Goal: Information Seeking & Learning: Learn about a topic

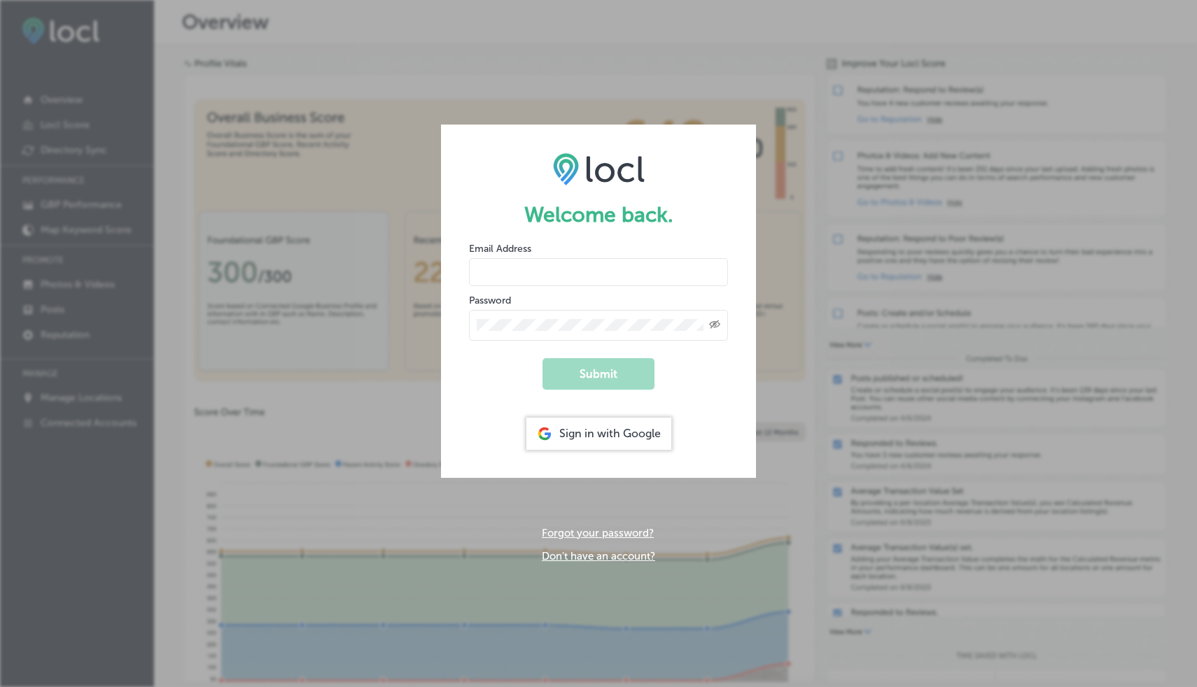
type input "[PERSON_NAME][EMAIL_ADDRESS][DOMAIN_NAME]"
click at [610, 63] on div "Welcome back. Email Address marcia@riverportland.com Password Created with Sket…" at bounding box center [598, 343] width 1197 height 687
type input "[PERSON_NAME][EMAIL_ADDRESS][DOMAIN_NAME]"
click at [600, 432] on div "Sign in with Google" at bounding box center [598, 434] width 145 height 32
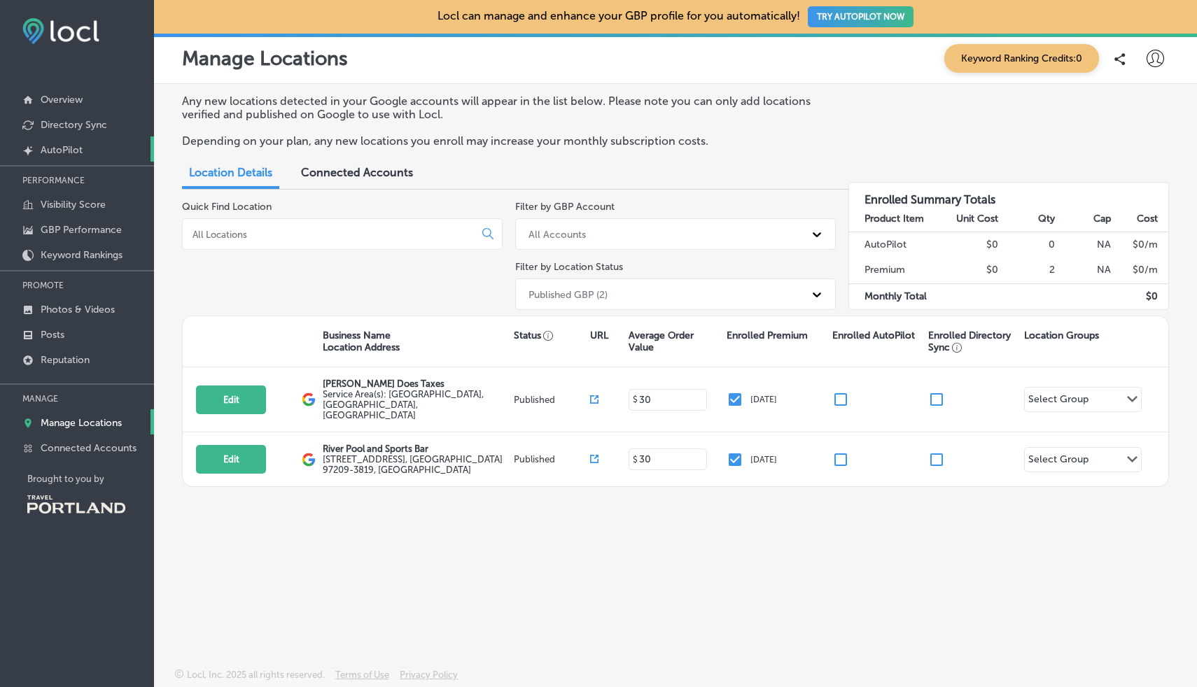
click at [69, 146] on p "AutoPilot" at bounding box center [62, 150] width 42 height 12
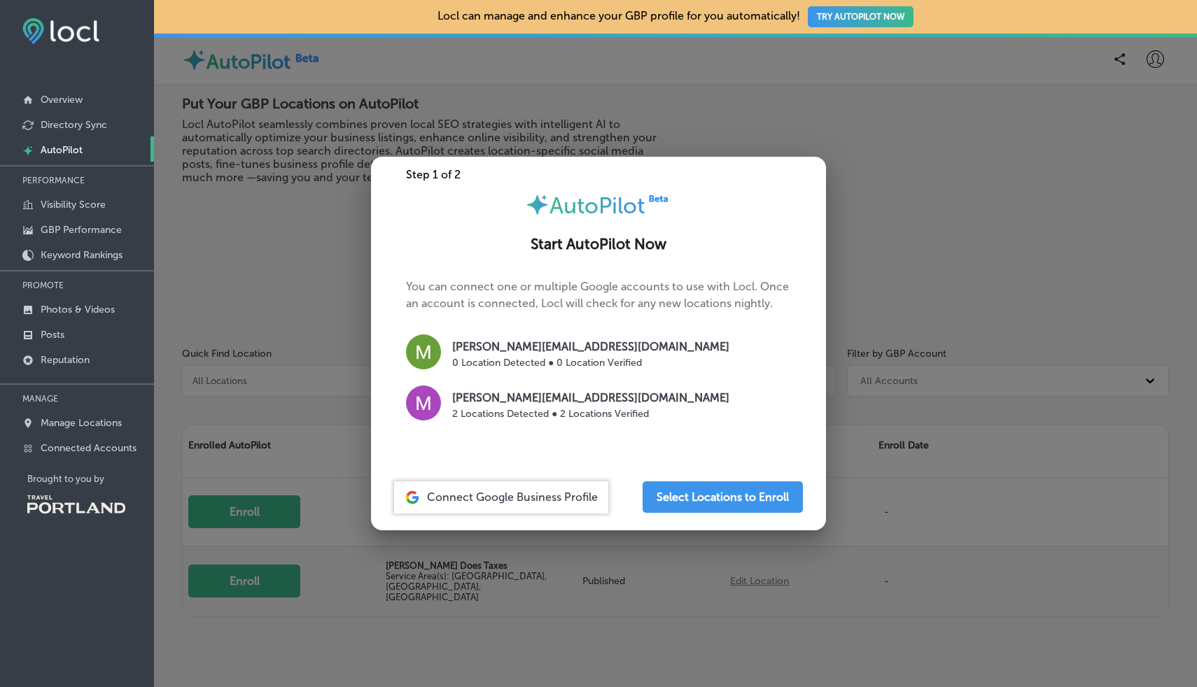
click at [1018, 561] on div at bounding box center [598, 343] width 1197 height 687
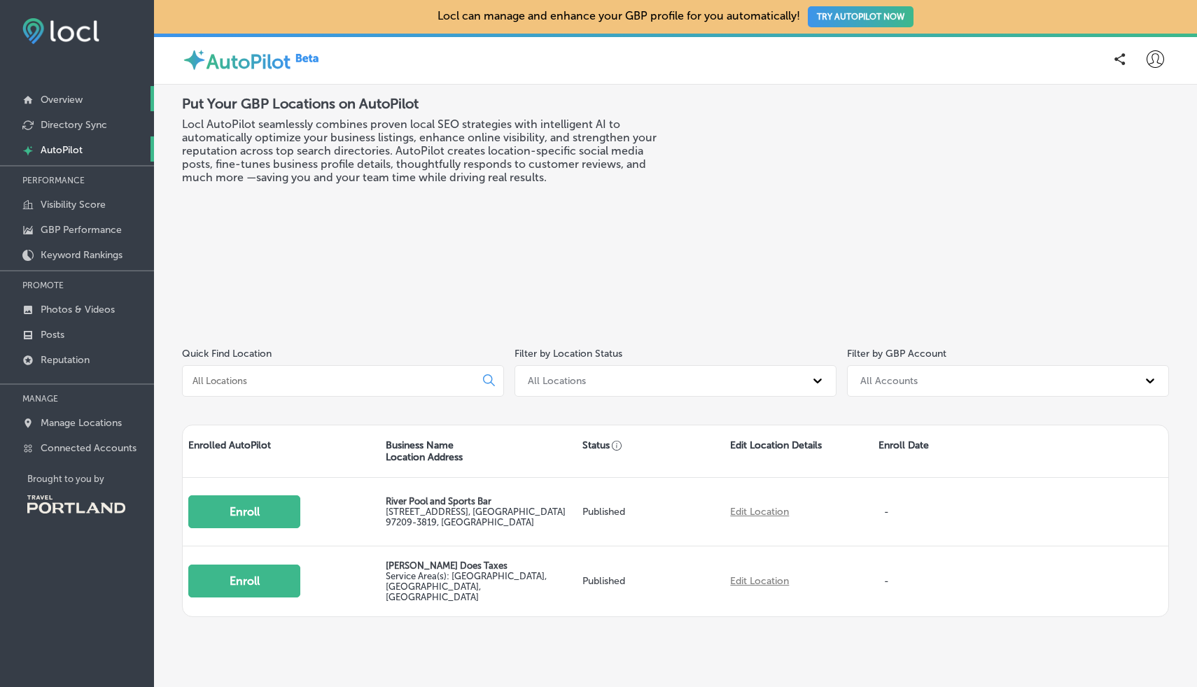
click at [68, 102] on p "Overview" at bounding box center [62, 100] width 42 height 12
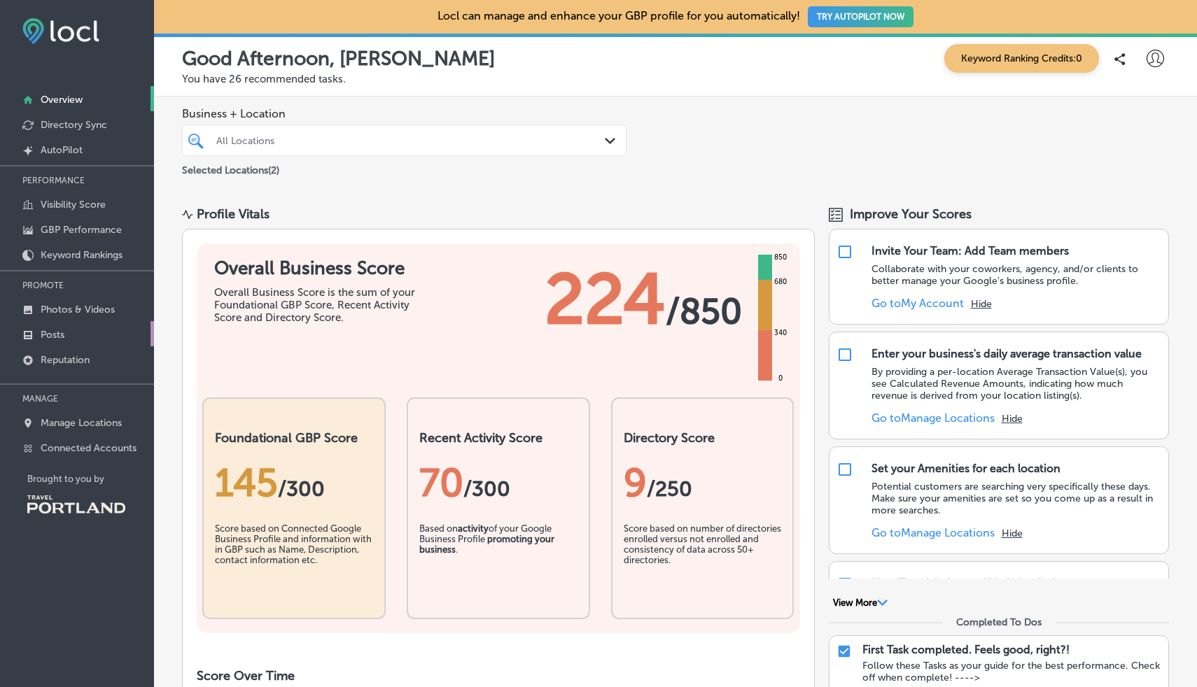
click at [50, 335] on p "Posts" at bounding box center [53, 335] width 24 height 12
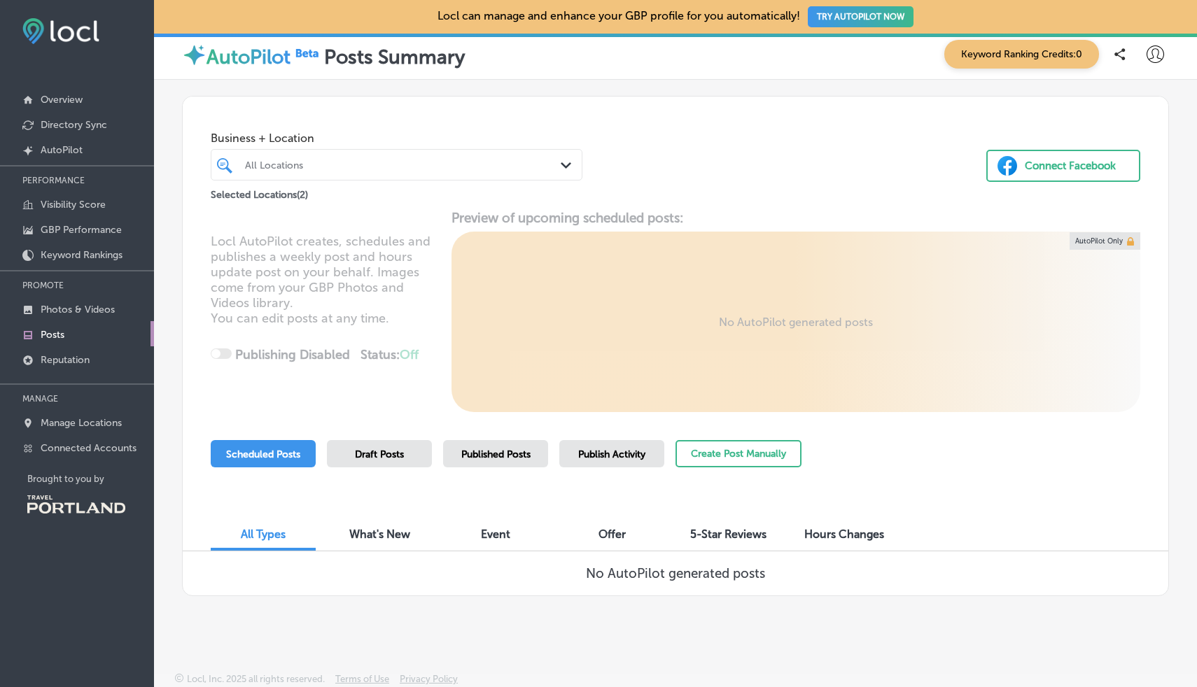
scroll to position [9, 0]
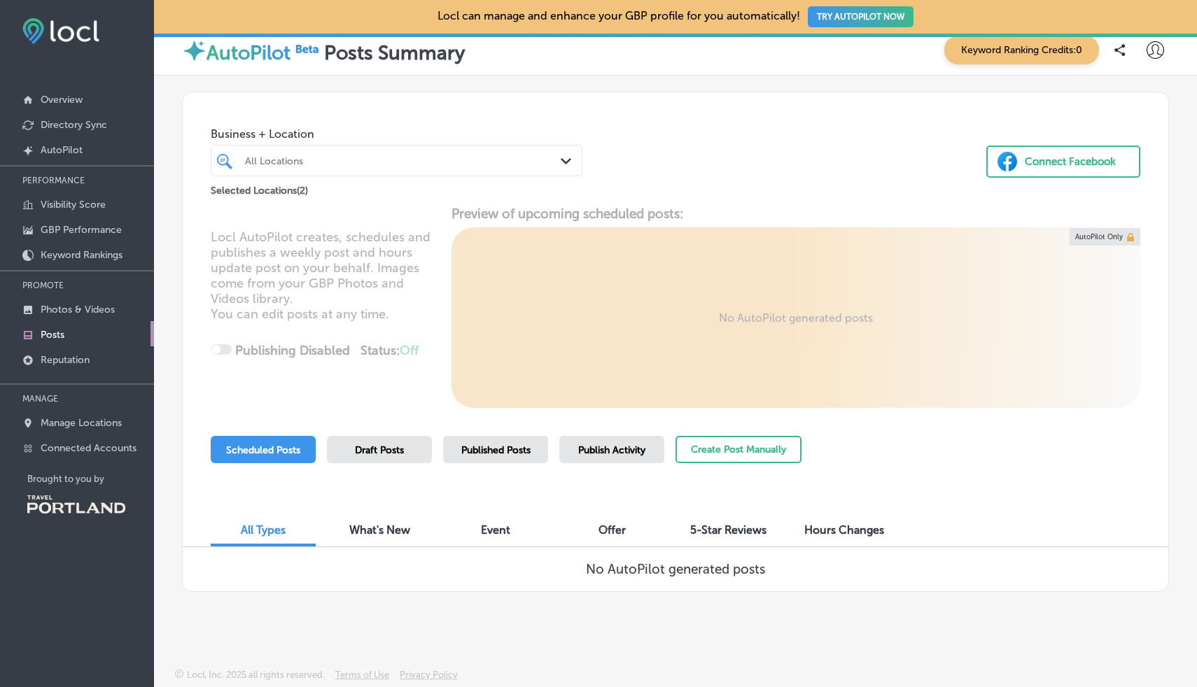
click at [730, 533] on span "5-Star Reviews" at bounding box center [728, 529] width 76 height 13
click at [57, 150] on p "AutoPilot" at bounding box center [62, 150] width 42 height 12
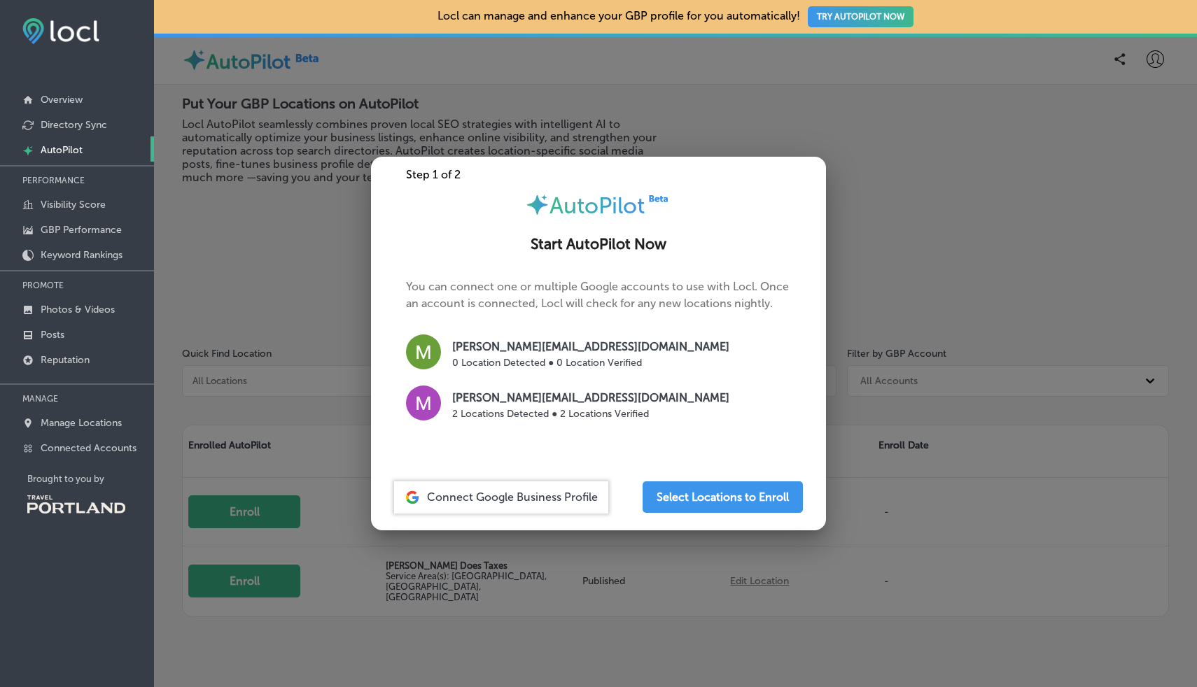
click at [311, 232] on div at bounding box center [598, 343] width 1197 height 687
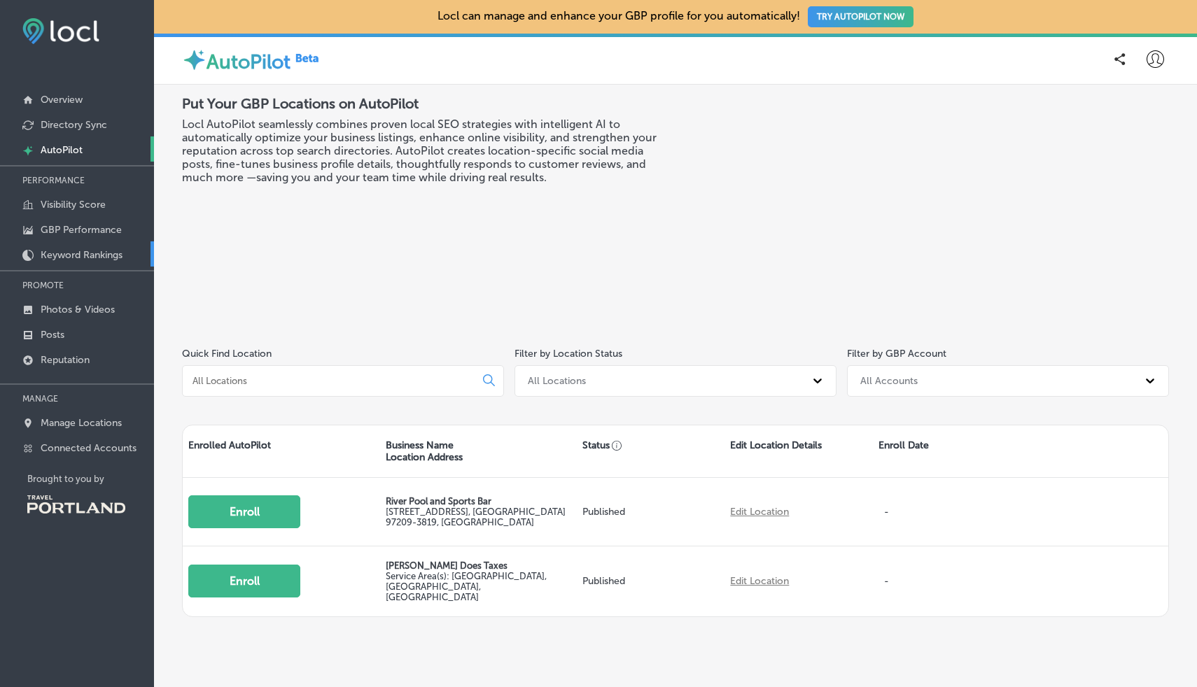
click at [62, 257] on p "Keyword Rankings" at bounding box center [82, 255] width 82 height 12
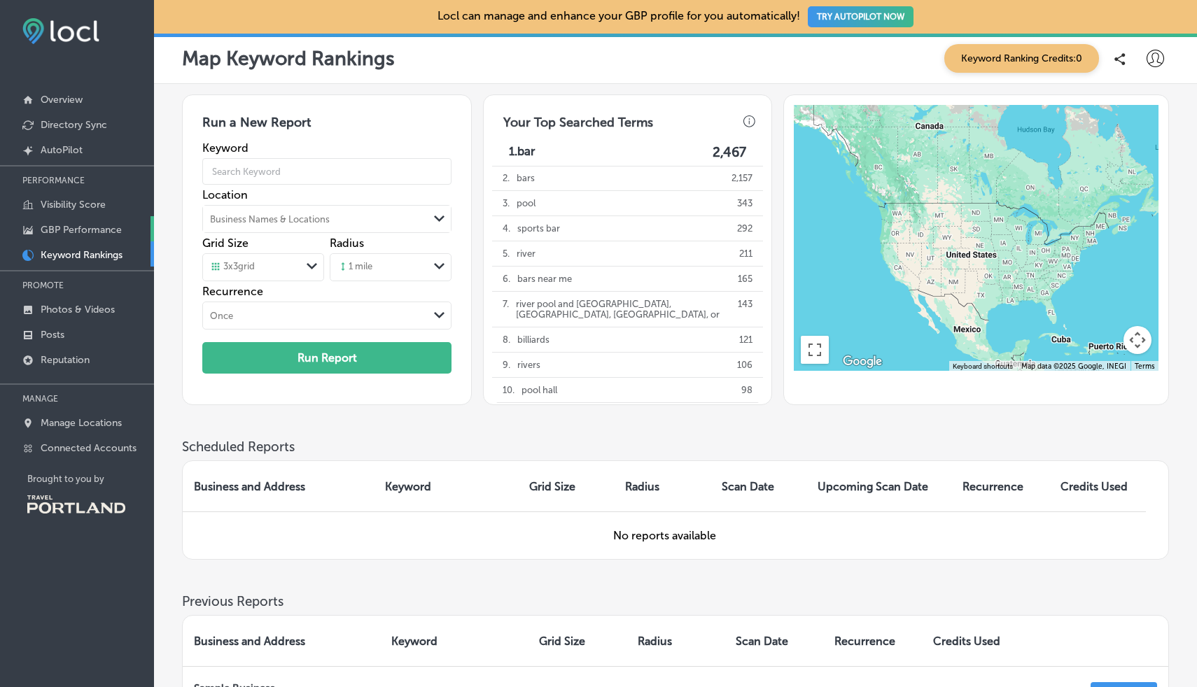
click at [69, 230] on p "GBP Performance" at bounding box center [81, 230] width 81 height 12
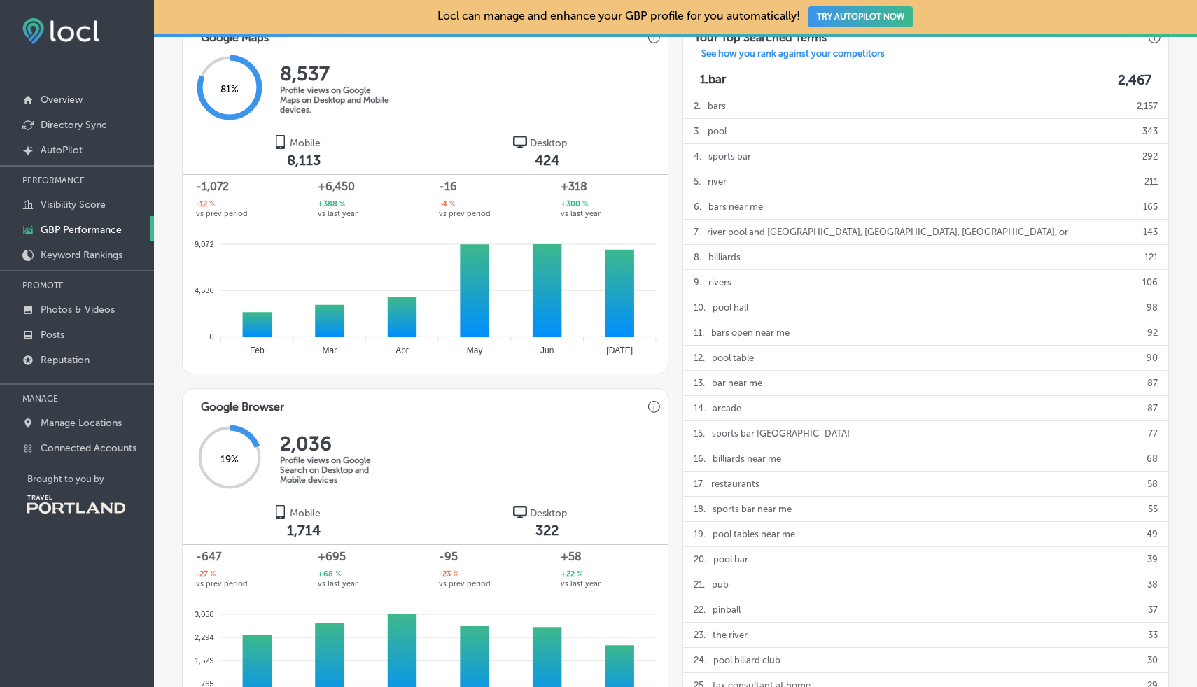
scroll to position [985, 0]
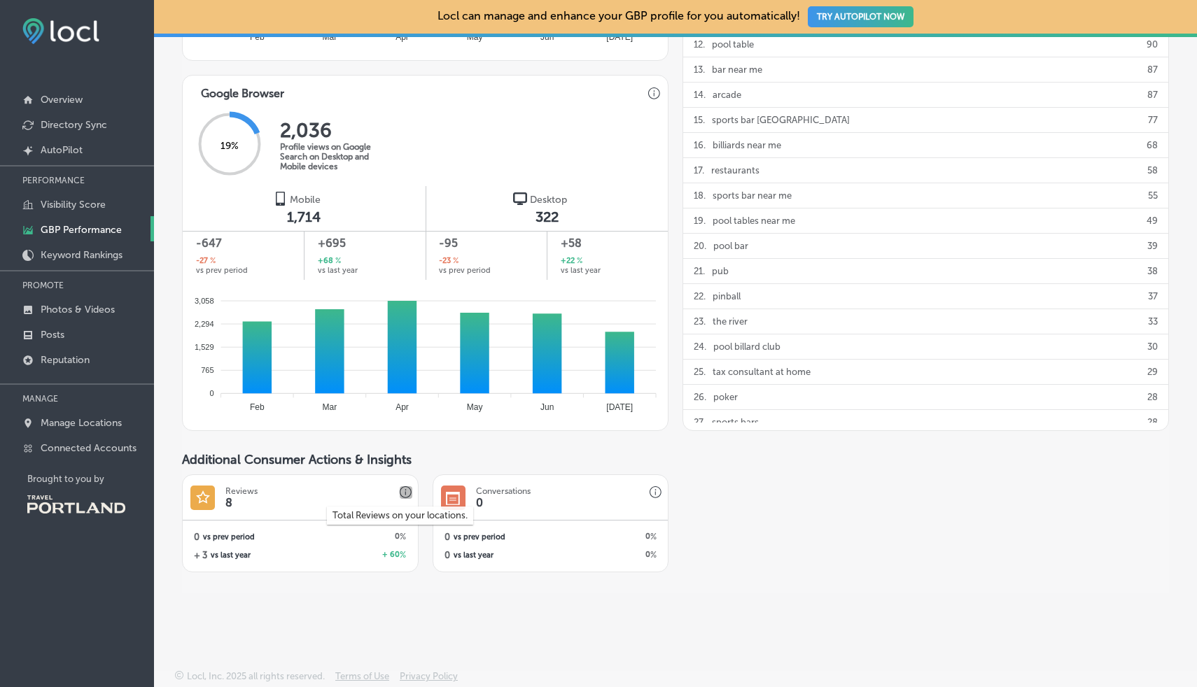
click at [405, 492] on icon "button" at bounding box center [405, 493] width 1 height 3
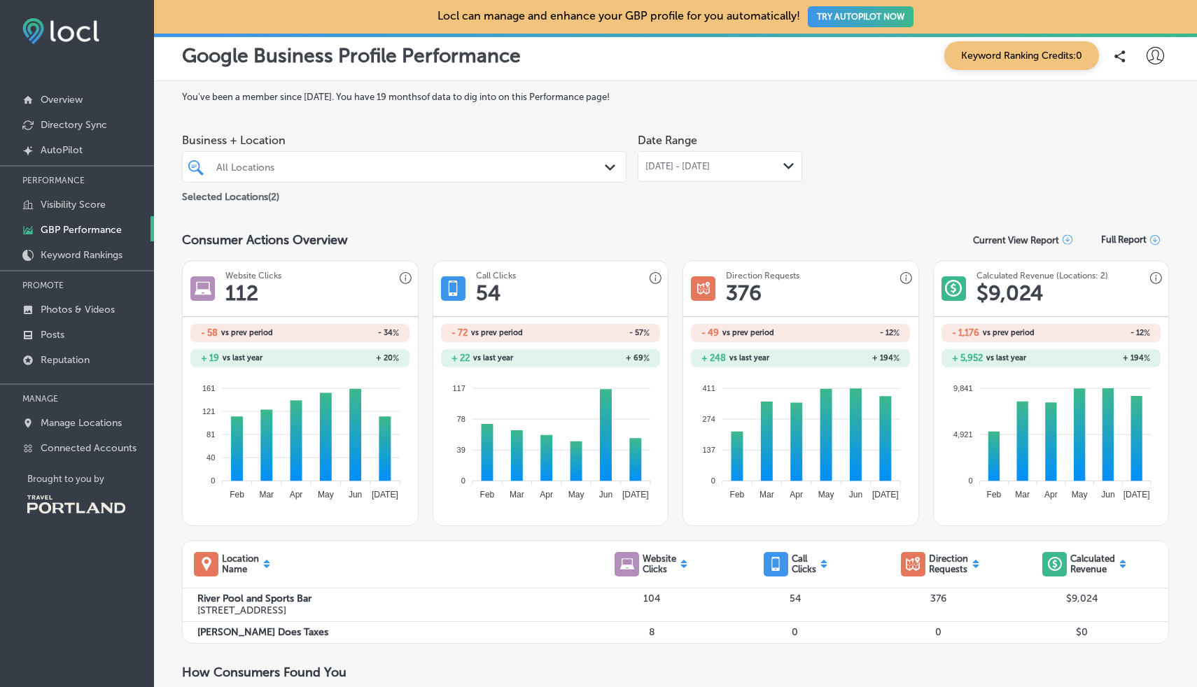
scroll to position [0, 0]
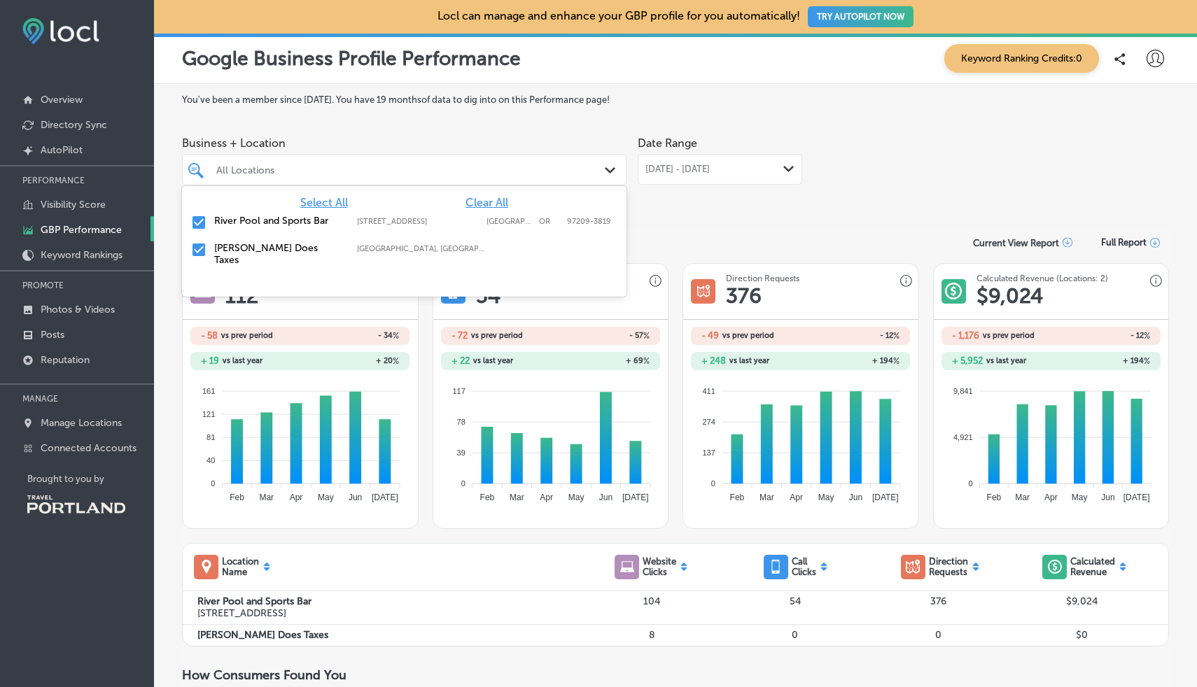
click at [605, 167] on div "Path Created with Sketch." at bounding box center [612, 170] width 15 height 15
click at [202, 251] on input "checkbox" at bounding box center [198, 249] width 17 height 17
click at [725, 234] on div "Consumer Actions Overview Current View Report Full Report" at bounding box center [675, 242] width 987 height 27
